Goal: Find contact information: Find contact information

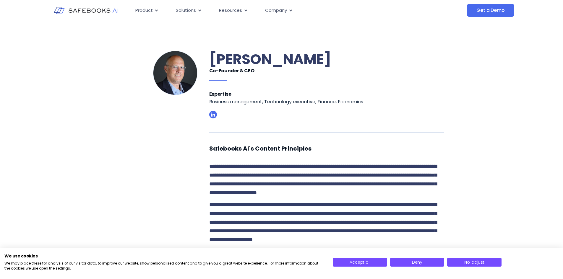
click at [74, 5] on img at bounding box center [86, 10] width 65 height 19
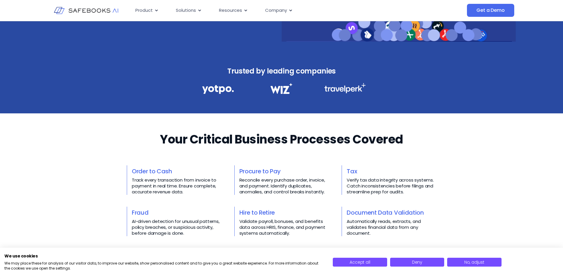
scroll to position [236, 0]
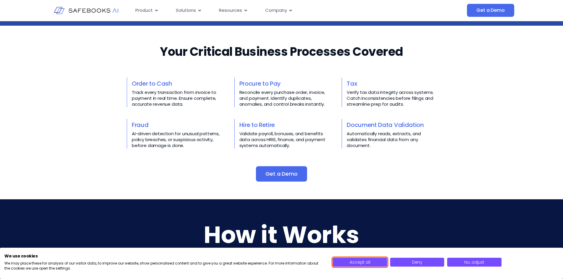
click at [367, 262] on span "Accept all" at bounding box center [359, 262] width 20 height 6
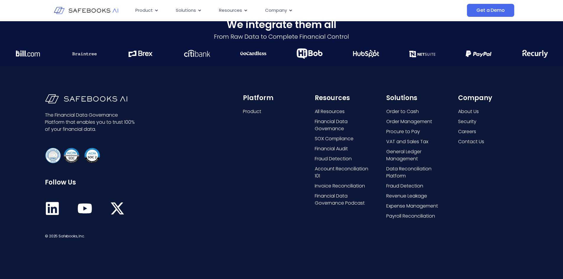
scroll to position [1520, 0]
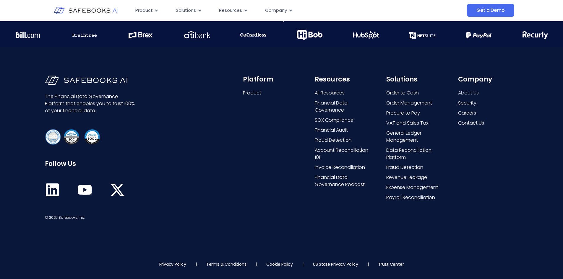
click at [472, 94] on span "About Us" at bounding box center [468, 92] width 21 height 7
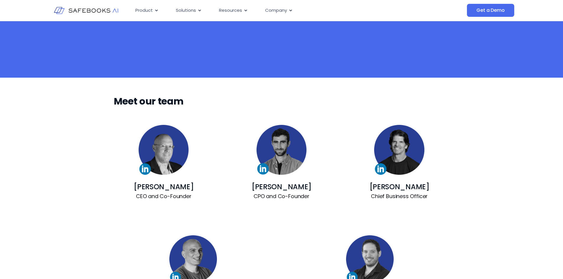
scroll to position [148, 0]
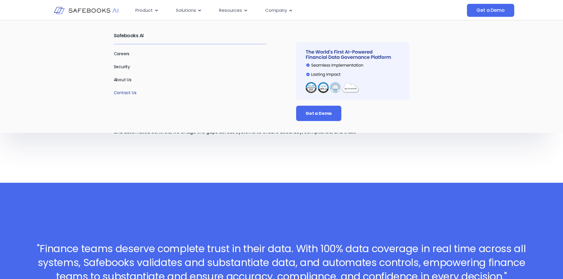
click at [127, 92] on link "Contact Us" at bounding box center [125, 93] width 23 height 6
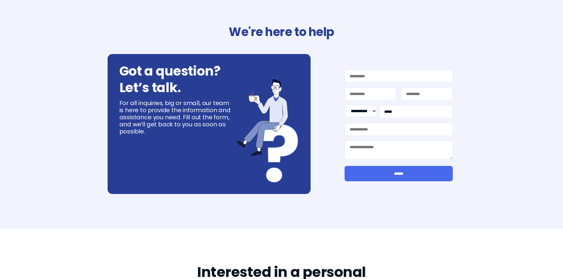
select select "**"
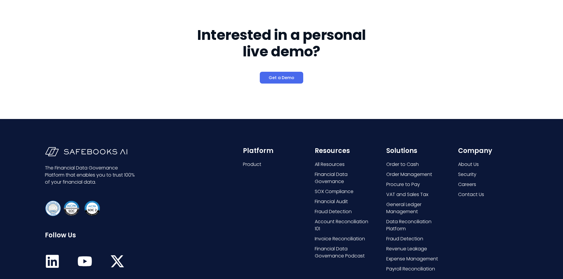
scroll to position [266, 0]
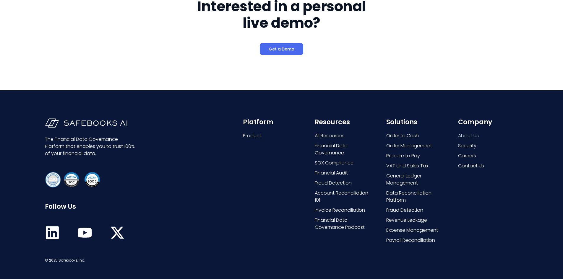
click at [461, 133] on span "About Us" at bounding box center [468, 135] width 21 height 7
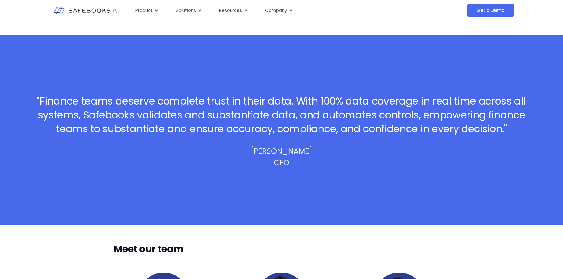
scroll to position [266, 0]
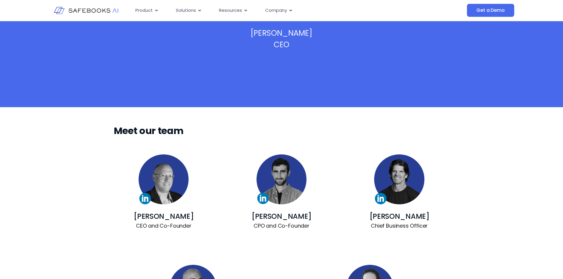
click at [472, 131] on div "Meet our team" at bounding box center [281, 122] width 563 height 30
click at [470, 147] on div "[PERSON_NAME] CEO and Co-Founder [PERSON_NAME] CPO and Co-Founder [PERSON_NAME]…" at bounding box center [281, 192] width 563 height 110
drag, startPoint x: 130, startPoint y: 217, endPoint x: 194, endPoint y: 220, distance: 63.9
click at [194, 220] on h3 "[PERSON_NAME]" at bounding box center [164, 217] width 100 height 12
copy link "[PERSON_NAME]"
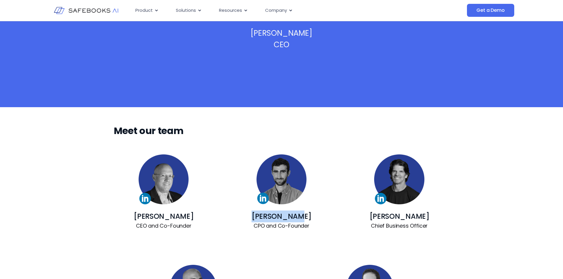
drag, startPoint x: 260, startPoint y: 213, endPoint x: 309, endPoint y: 219, distance: 50.3
click at [309, 219] on h3 "[PERSON_NAME]" at bounding box center [281, 217] width 100 height 12
copy link "[PERSON_NAME]"
click at [375, 237] on div "[PERSON_NAME] CEO and Co-Founder [PERSON_NAME] CPO and Co-Founder [PERSON_NAME]…" at bounding box center [281, 192] width 335 height 110
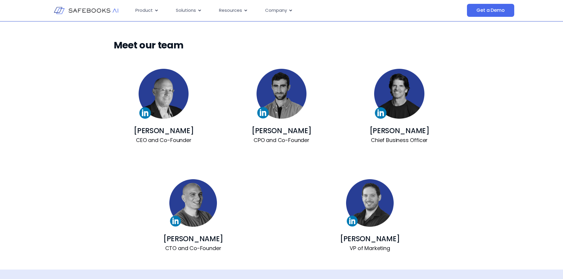
scroll to position [354, 0]
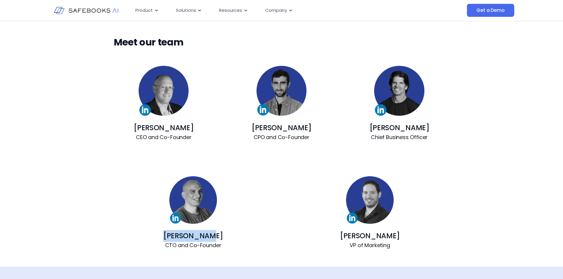
drag, startPoint x: 168, startPoint y: 234, endPoint x: 219, endPoint y: 238, distance: 50.9
click at [219, 238] on h3 "[PERSON_NAME]" at bounding box center [193, 236] width 159 height 12
copy link "[PERSON_NAME]"
